Goal: Information Seeking & Learning: Learn about a topic

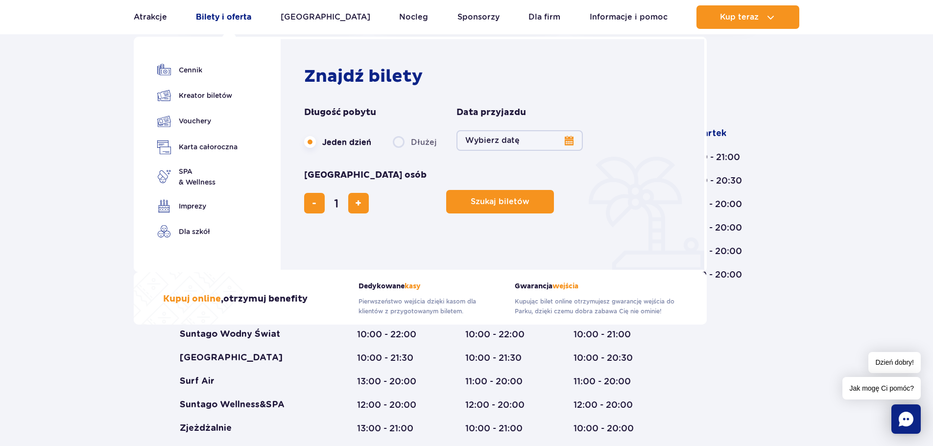
click at [225, 13] on link "Bilety i oferta" at bounding box center [223, 17] width 55 height 24
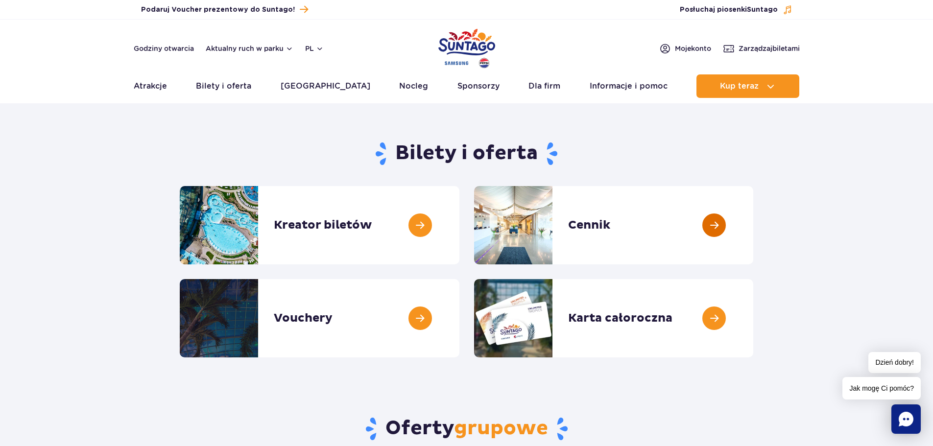
click at [753, 227] on link at bounding box center [753, 225] width 0 height 78
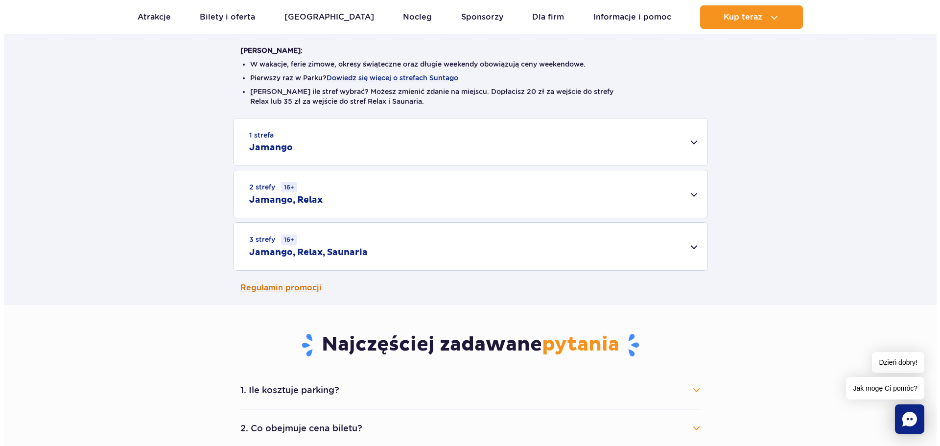
scroll to position [245, 0]
click at [693, 142] on div "1 strefa Jamango" at bounding box center [467, 141] width 474 height 47
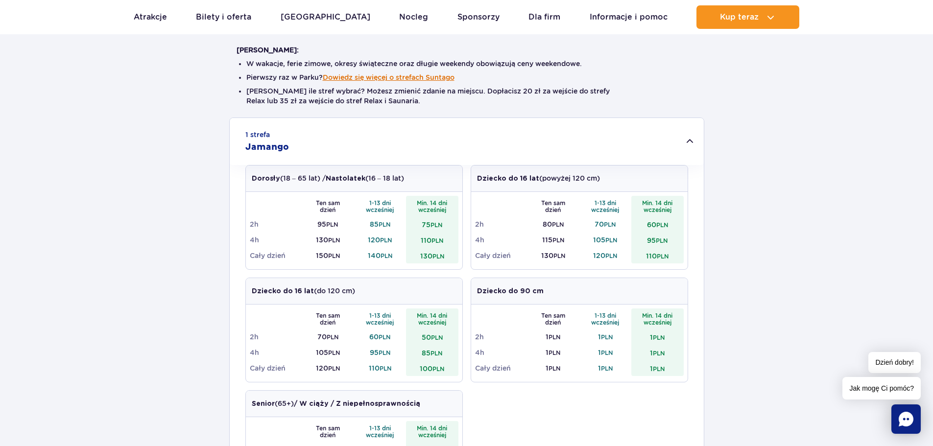
click at [401, 75] on button "Dowiedz się więcej o strefach Suntago" at bounding box center [389, 77] width 132 height 8
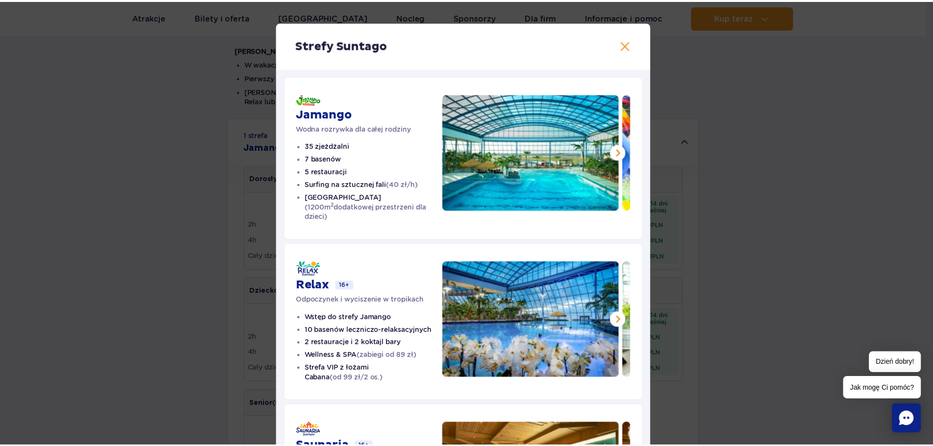
scroll to position [0, 0]
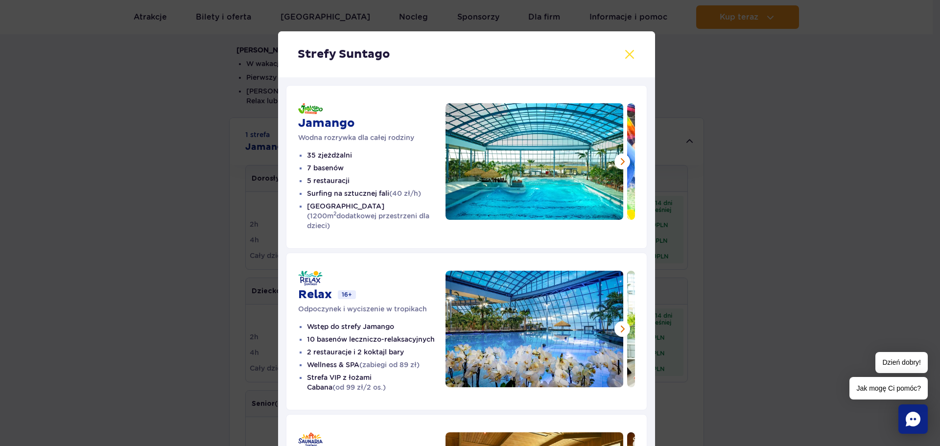
click at [624, 55] on button at bounding box center [630, 54] width 12 height 12
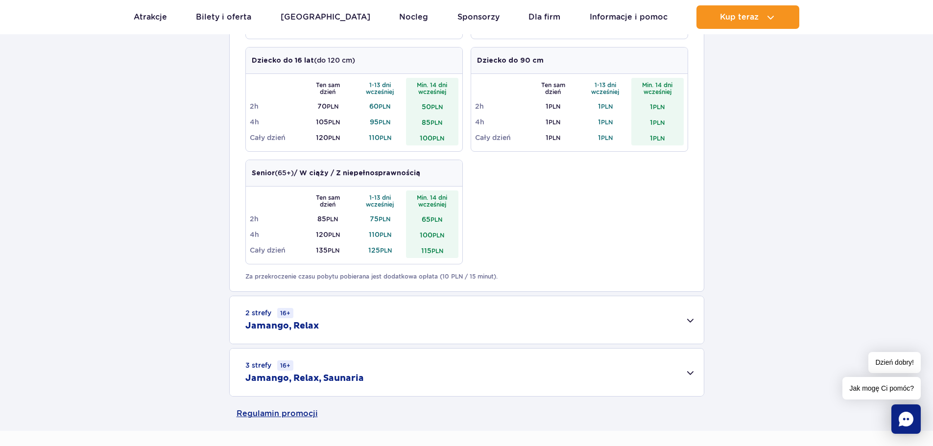
scroll to position [490, 0]
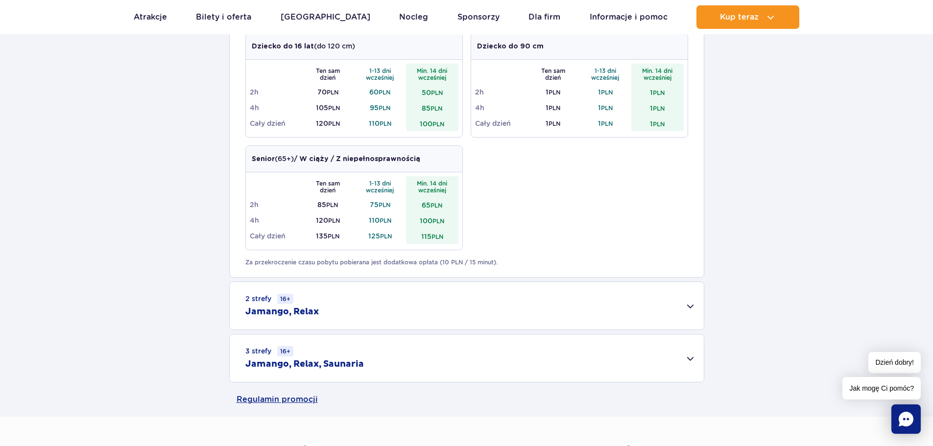
click at [686, 307] on div "2 strefy 16+ Jamango, Relax" at bounding box center [467, 305] width 474 height 47
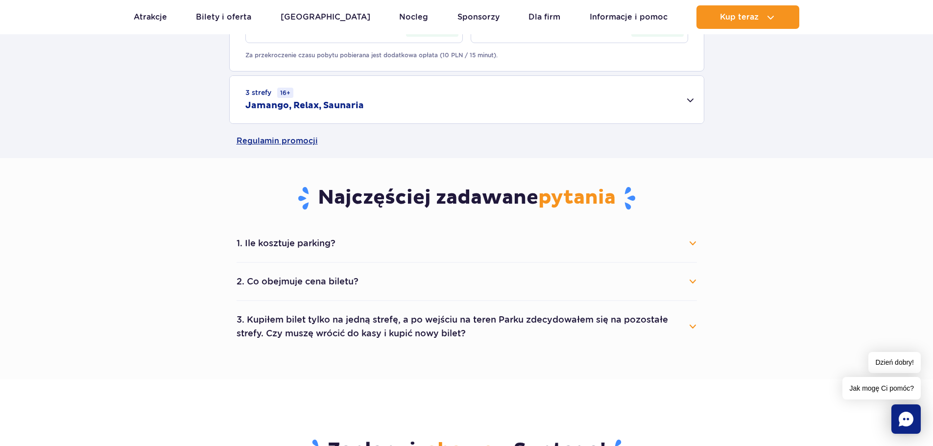
scroll to position [881, 0]
click at [696, 244] on button "1. Ile kosztuje parking?" at bounding box center [466, 243] width 460 height 22
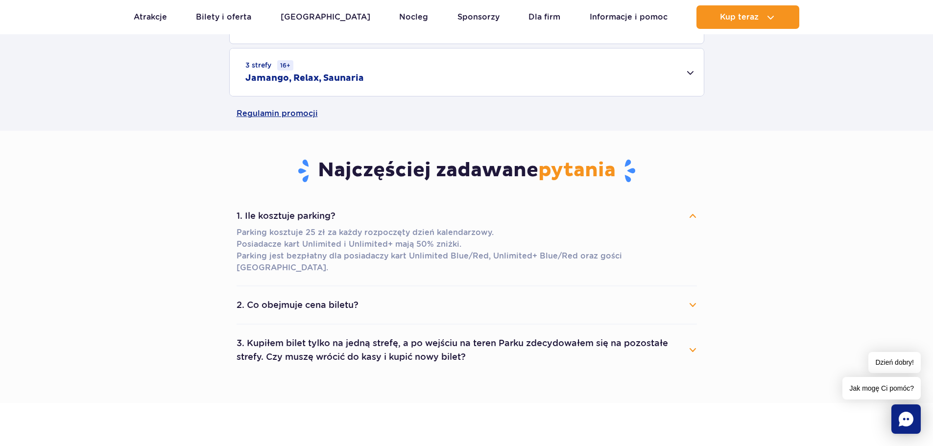
scroll to position [1077, 0]
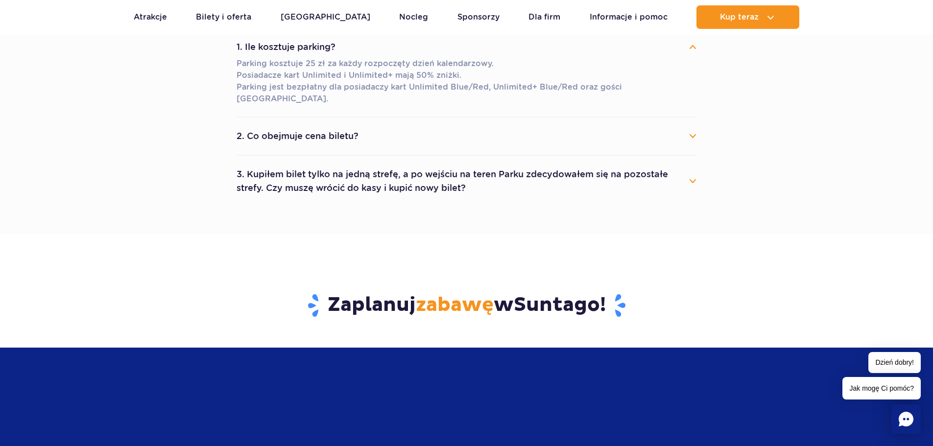
click at [689, 125] on button "2. Co obejmuje cena biletu?" at bounding box center [466, 136] width 460 height 22
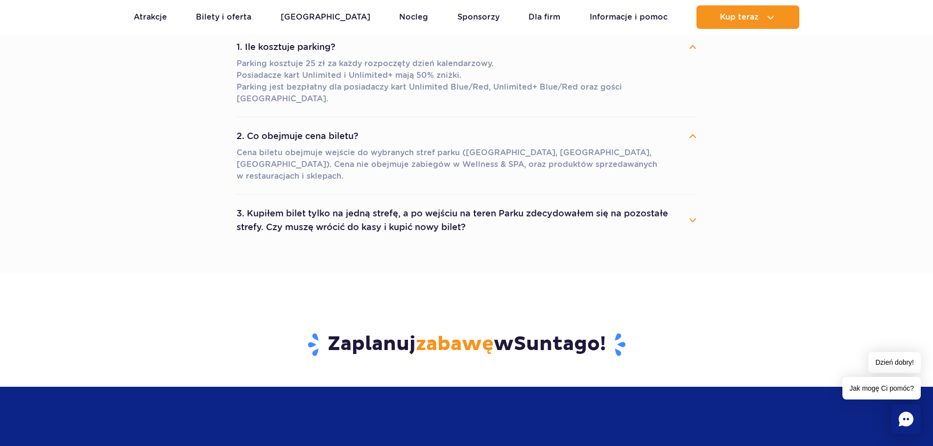
click at [689, 203] on button "3. Kupiłem bilet tylko na jedną strefę, a po wejściu na teren Parku zdecydowałe…" at bounding box center [466, 220] width 460 height 35
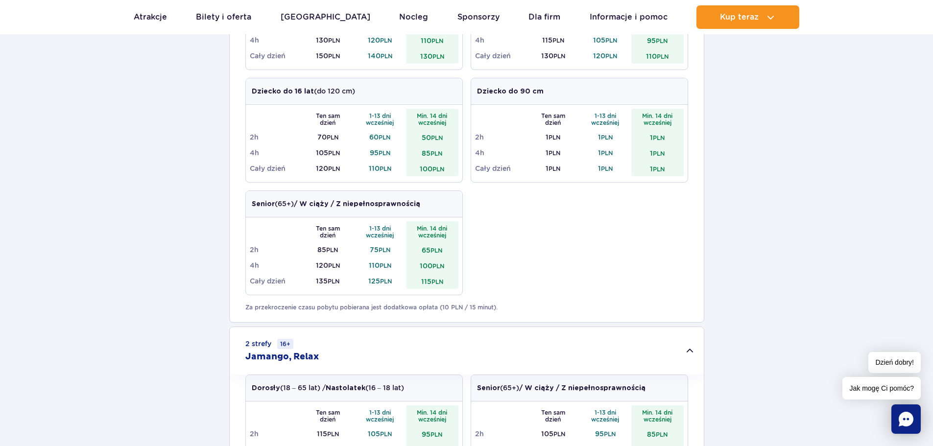
scroll to position [392, 0]
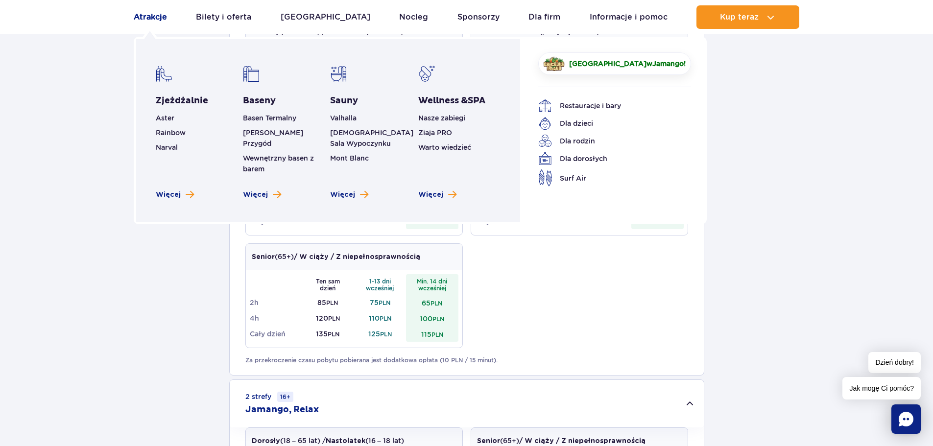
click at [148, 17] on link "Atrakcje" at bounding box center [150, 17] width 33 height 24
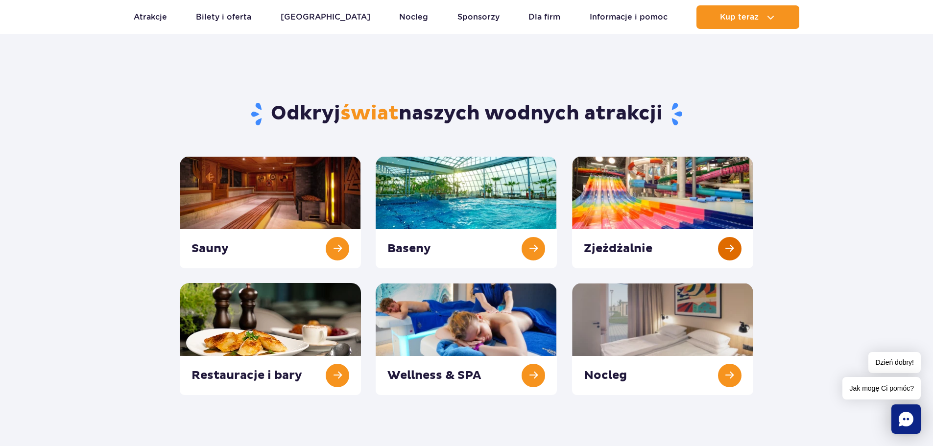
scroll to position [49, 0]
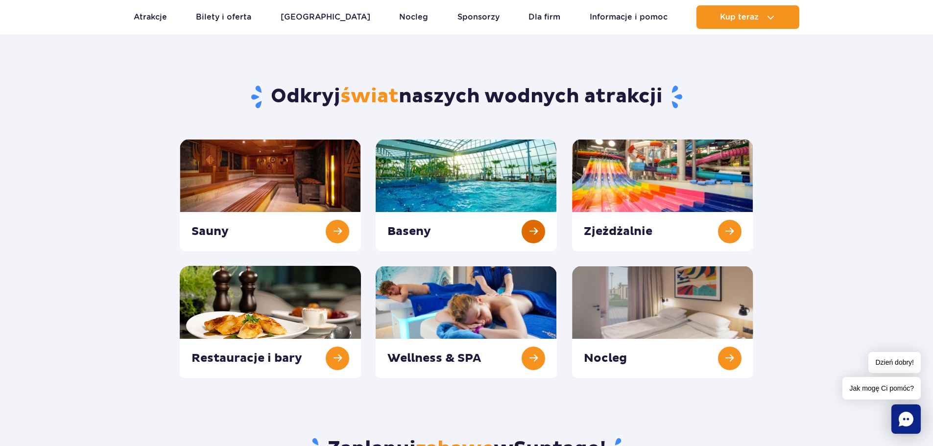
click at [457, 189] on link at bounding box center [466, 195] width 181 height 112
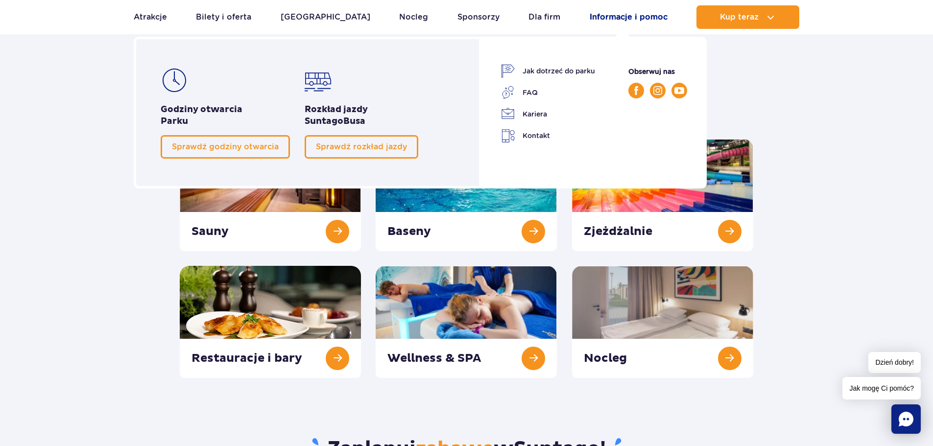
click at [632, 13] on link "Informacje i pomoc" at bounding box center [628, 17] width 78 height 24
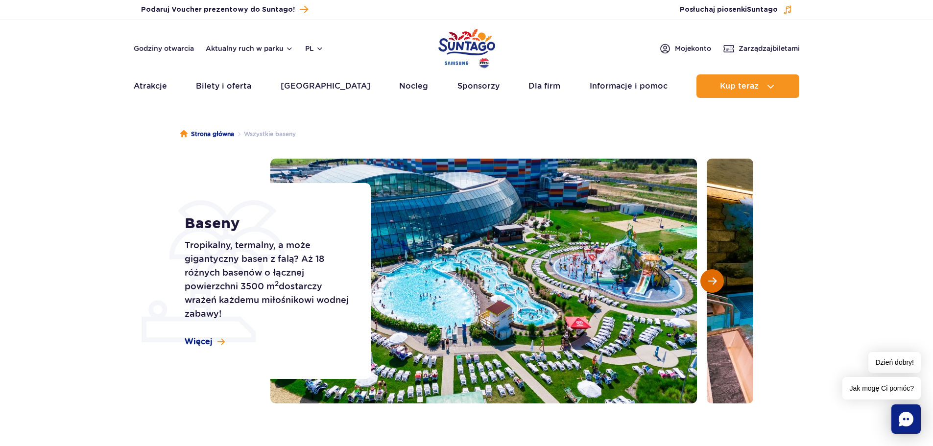
click at [720, 283] on button "Następny slajd" at bounding box center [712, 281] width 24 height 24
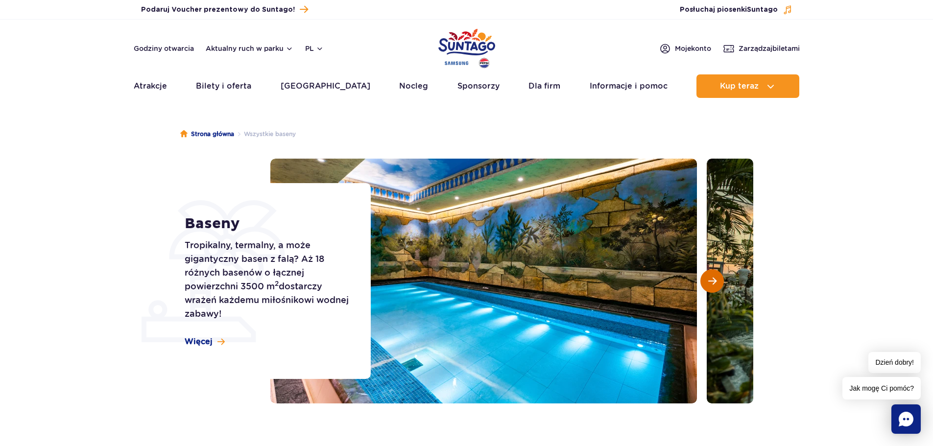
click at [720, 283] on button "Następny slajd" at bounding box center [712, 281] width 24 height 24
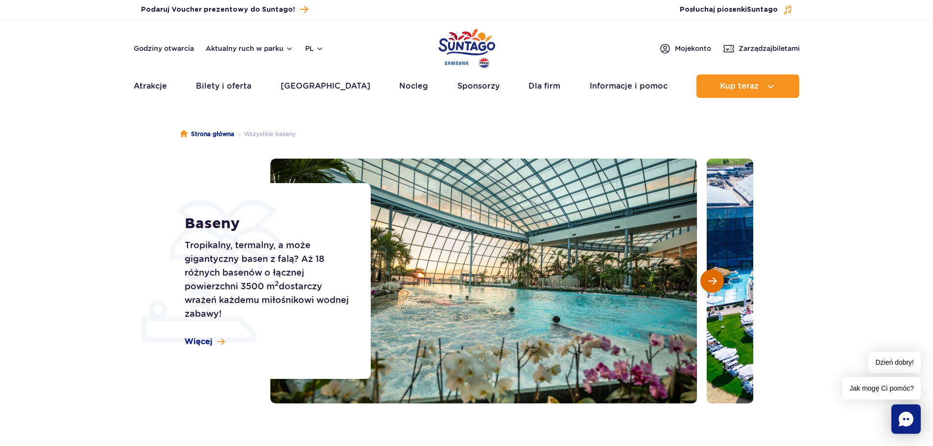
click at [720, 283] on button "Następny slajd" at bounding box center [712, 281] width 24 height 24
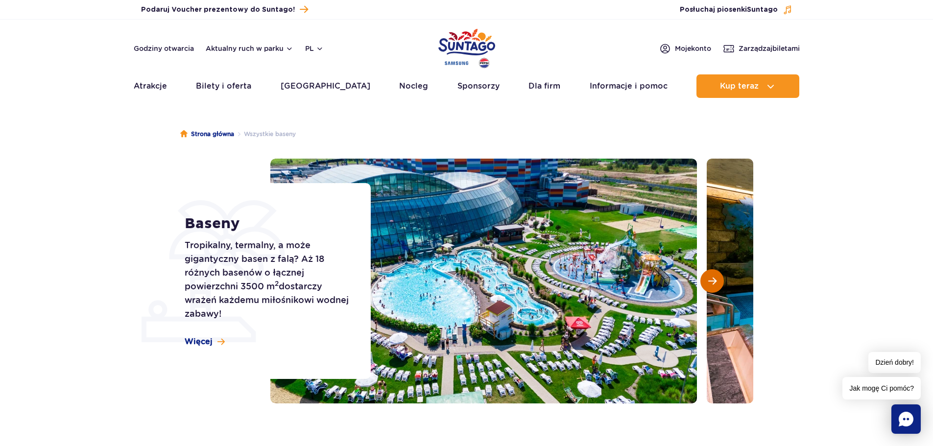
click at [720, 283] on button "Następny slajd" at bounding box center [712, 281] width 24 height 24
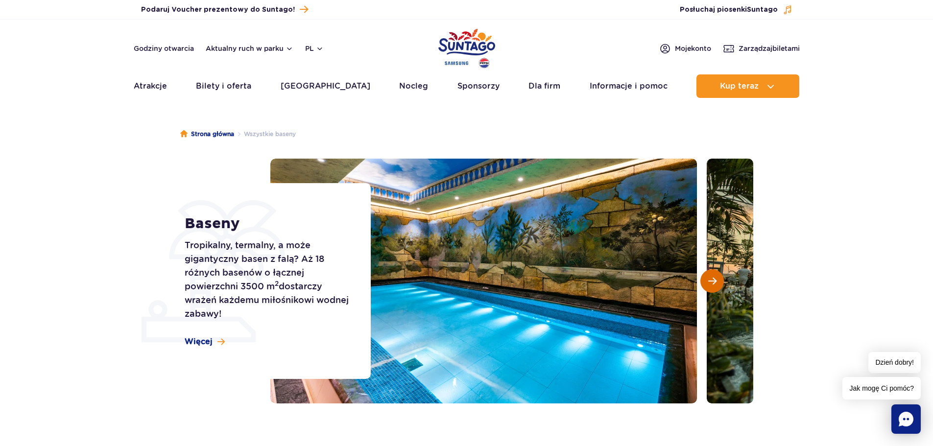
click at [720, 283] on button "Następny slajd" at bounding box center [712, 281] width 24 height 24
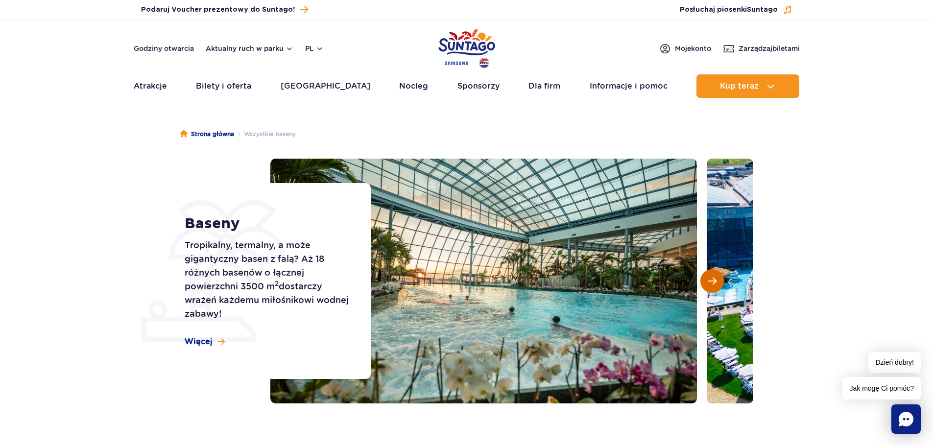
click at [720, 283] on button "Następny slajd" at bounding box center [712, 281] width 24 height 24
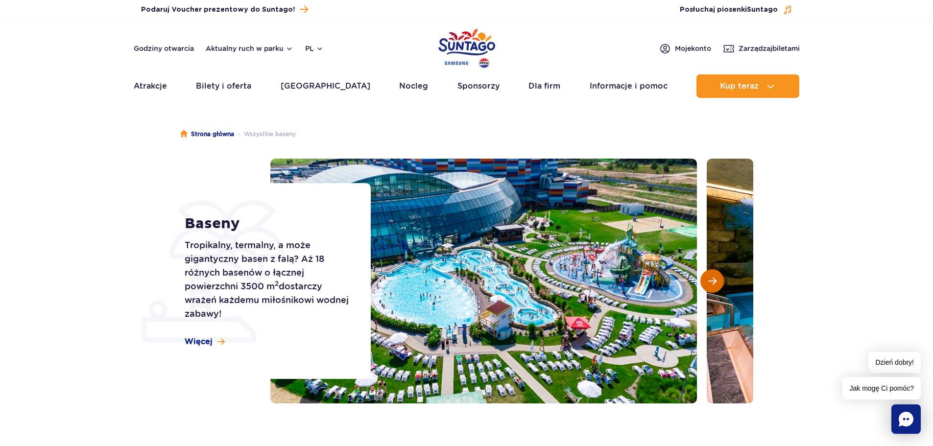
click at [720, 283] on button "Następny slajd" at bounding box center [712, 281] width 24 height 24
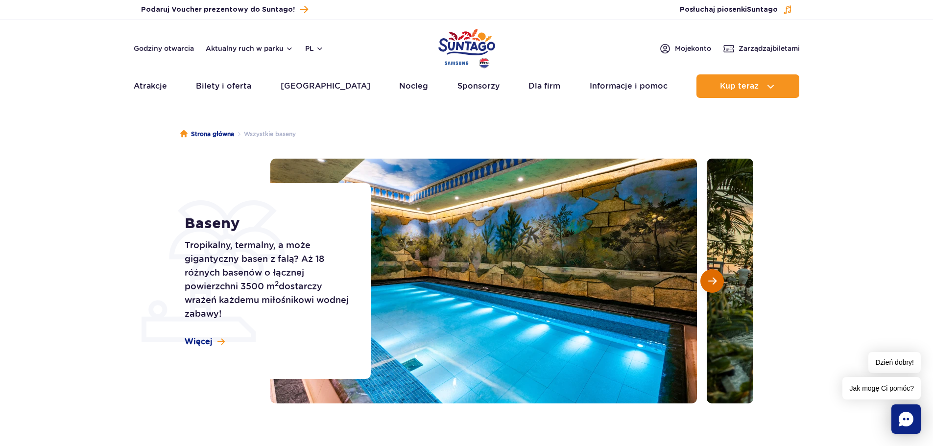
click at [720, 283] on button "Następny slajd" at bounding box center [712, 281] width 24 height 24
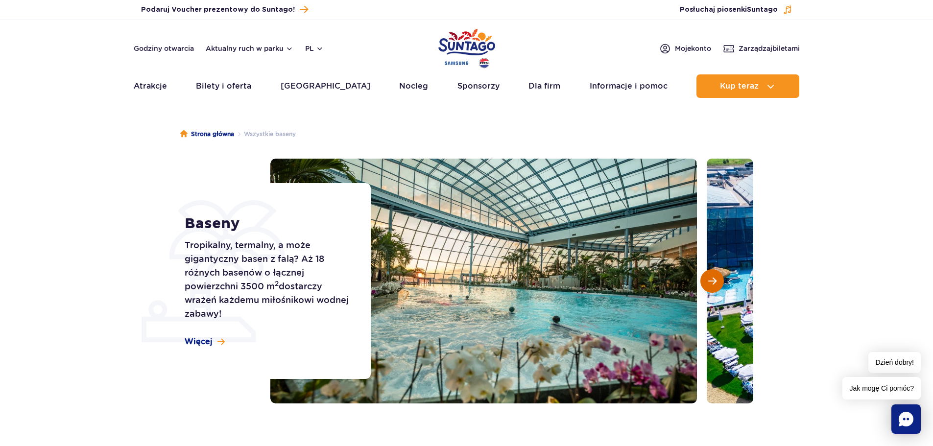
click at [720, 283] on button "Następny slajd" at bounding box center [712, 281] width 24 height 24
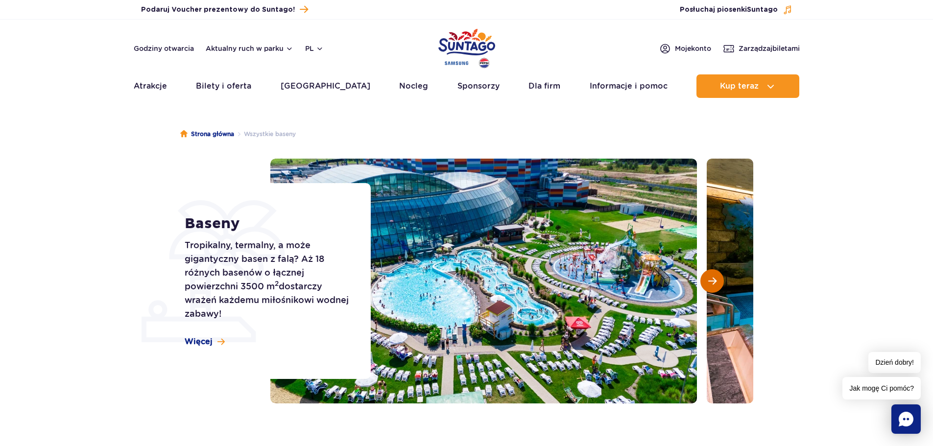
click at [720, 283] on button "Następny slajd" at bounding box center [712, 281] width 24 height 24
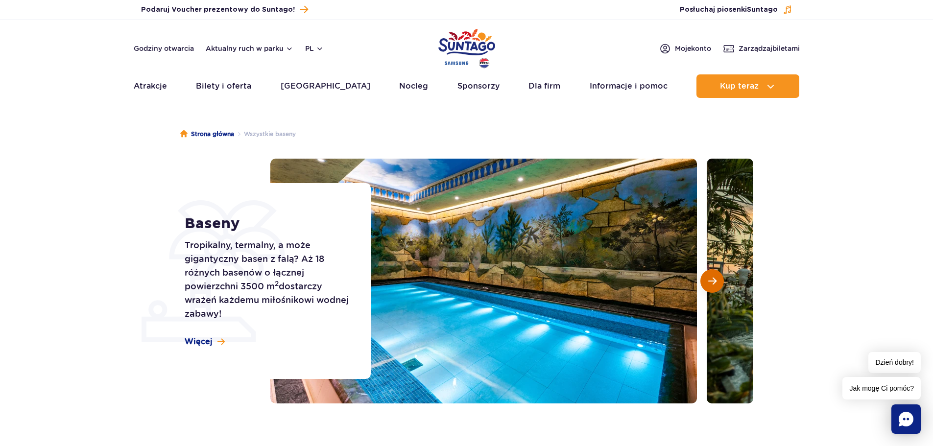
click at [720, 283] on button "Następny slajd" at bounding box center [712, 281] width 24 height 24
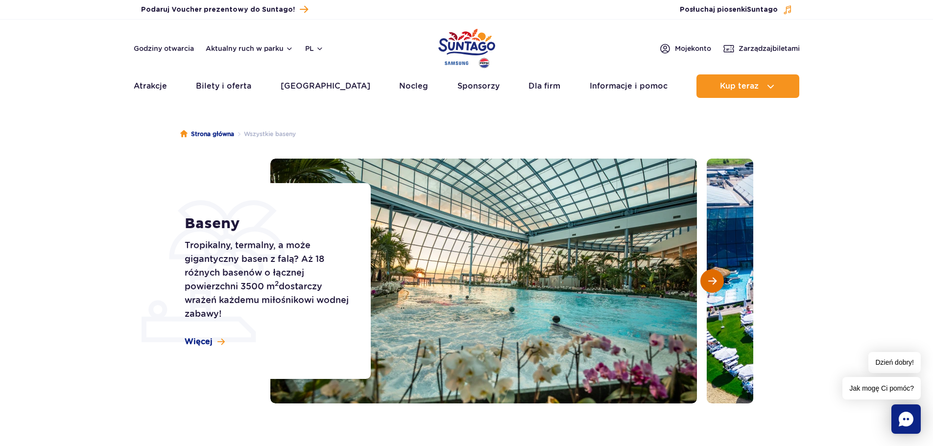
click at [720, 283] on button "Następny slajd" at bounding box center [712, 281] width 24 height 24
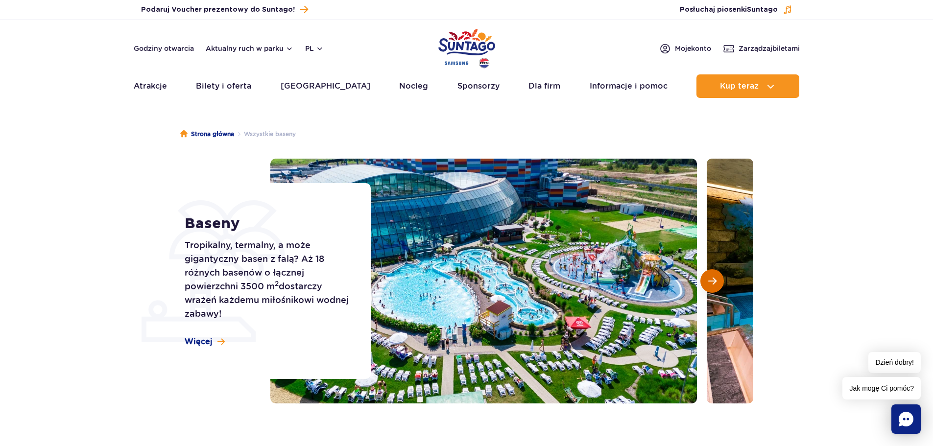
click at [720, 283] on button "Następny slajd" at bounding box center [712, 281] width 24 height 24
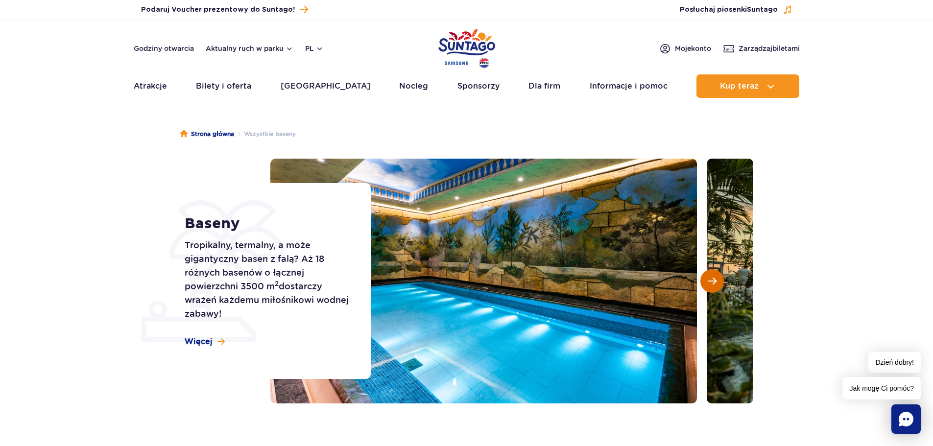
click at [720, 283] on button "Następny slajd" at bounding box center [712, 281] width 24 height 24
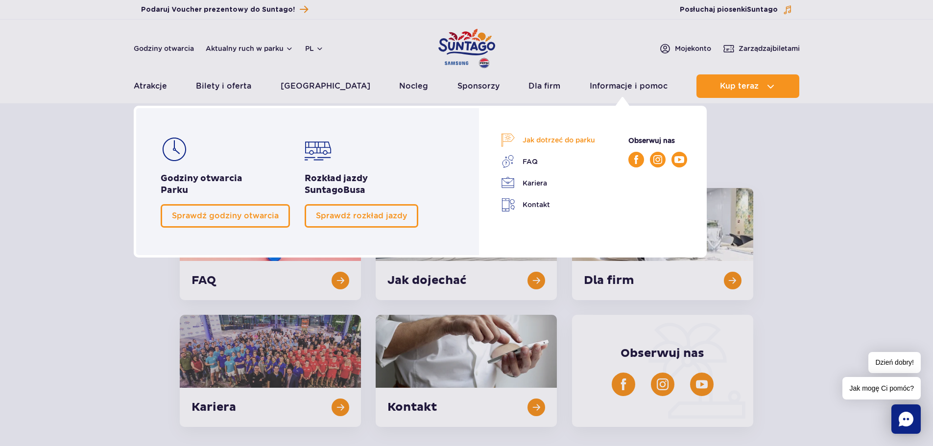
click at [545, 138] on link "Jak dotrzeć do parku" at bounding box center [548, 140] width 94 height 14
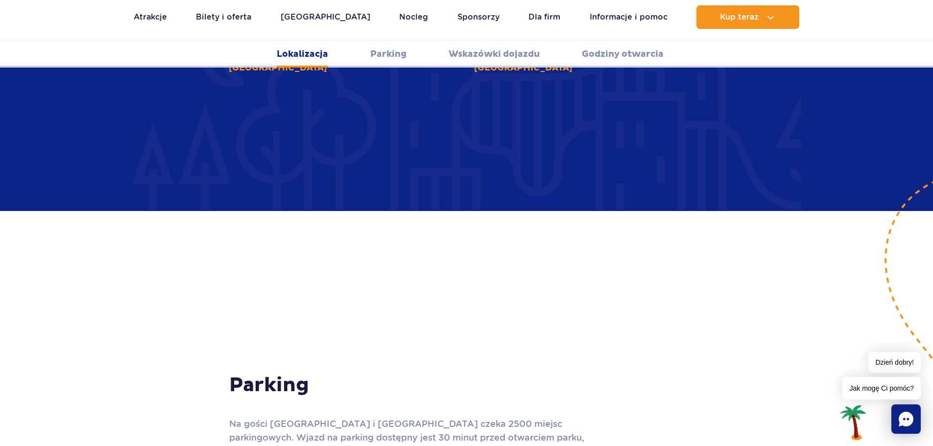
scroll to position [637, 0]
